Goal: Task Accomplishment & Management: Use online tool/utility

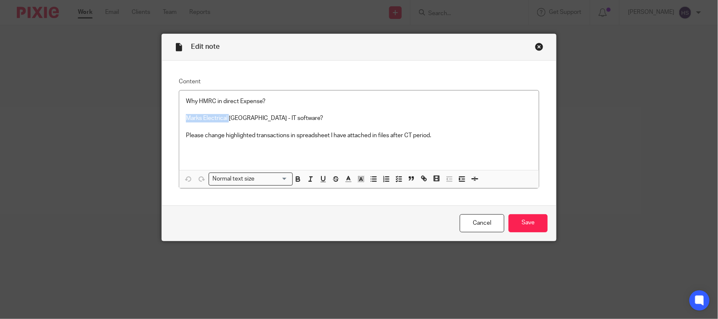
click at [283, 118] on p "Marks Electrical Leicester - IT software?" at bounding box center [359, 118] width 346 height 8
copy p "Reconciled by client and amount is not too much"
click at [356, 118] on p "Marks Electrical Leicester - IT software - Reconciled by client and amount is n…" at bounding box center [359, 118] width 346 height 8
drag, startPoint x: 346, startPoint y: 118, endPoint x: 470, endPoint y: 116, distance: 124.0
click at [470, 116] on p "Marks Electrical Leicester - IT software - Reconciled by client and amount is n…" at bounding box center [359, 118] width 346 height 8
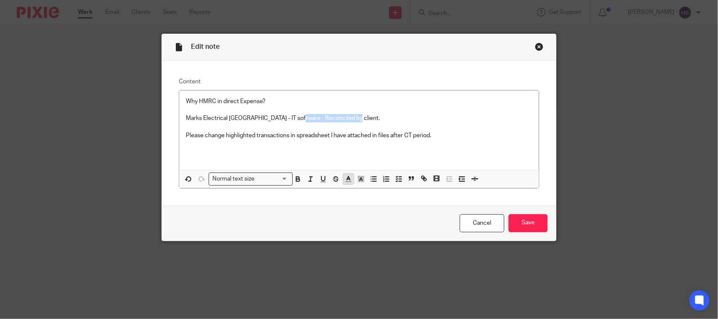
click at [347, 179] on polyline "button" at bounding box center [348, 177] width 3 height 3
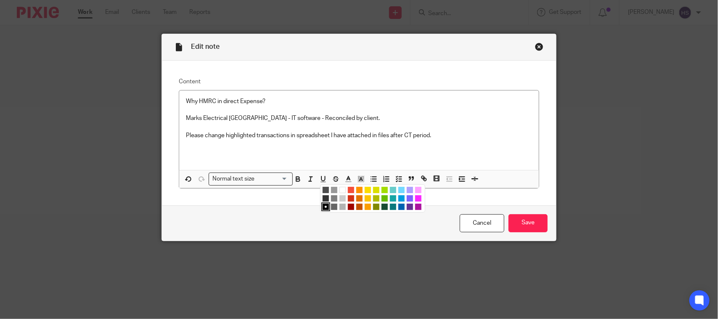
click at [398, 196] on li "color:#009CE0" at bounding box center [401, 198] width 6 height 6
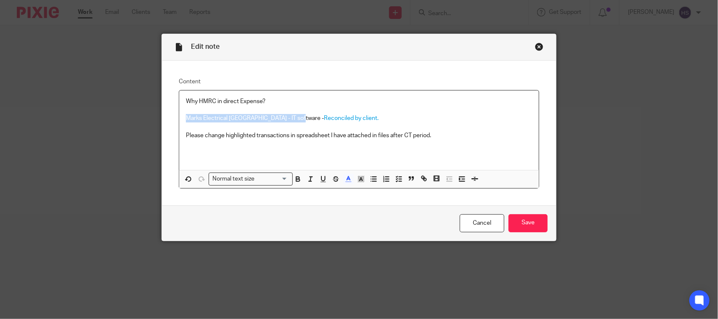
click at [385, 119] on p "Marks Electrical Leicester - IT software - Reconciled by client." at bounding box center [359, 118] width 346 height 8
click at [348, 120] on p "Marks Electrical Leicester - IT software - Reconciled by client." at bounding box center [359, 118] width 346 height 8
click at [336, 121] on p "Marks Electrical Leicester - IT software - Reconciled by client." at bounding box center [359, 118] width 346 height 8
click at [434, 131] on p "Please change highlighted transactions in spreadsheet I have attached in files …" at bounding box center [359, 135] width 346 height 8
click at [279, 103] on p "Why HMRC in direct Expense?" at bounding box center [359, 101] width 346 height 8
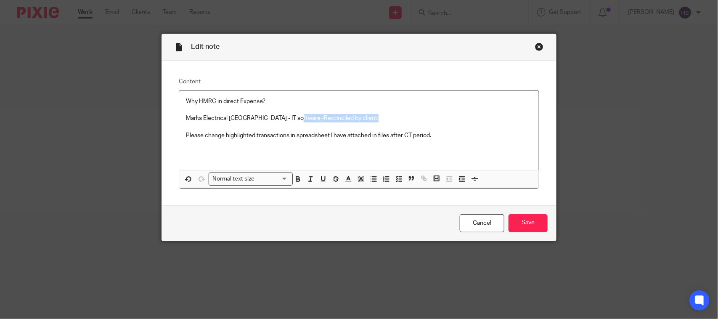
drag, startPoint x: 288, startPoint y: 116, endPoint x: 421, endPoint y: 118, distance: 133.3
click at [421, 118] on p "Marks Electrical Leicester - IT software - Reconciled by client." at bounding box center [359, 118] width 346 height 8
drag, startPoint x: 280, startPoint y: 108, endPoint x: 293, endPoint y: 123, distance: 19.9
click at [293, 123] on div "Why HMRC in direct Expense? Marks Electrical Leicester - IT software Please cha…" at bounding box center [358, 129] width 359 height 79
click at [393, 179] on button "button" at bounding box center [398, 179] width 11 height 11
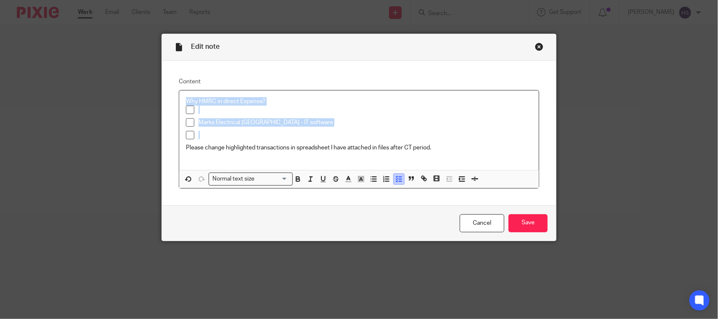
click at [393, 181] on button "button" at bounding box center [398, 179] width 11 height 11
